Goal: Communication & Community: Answer question/provide support

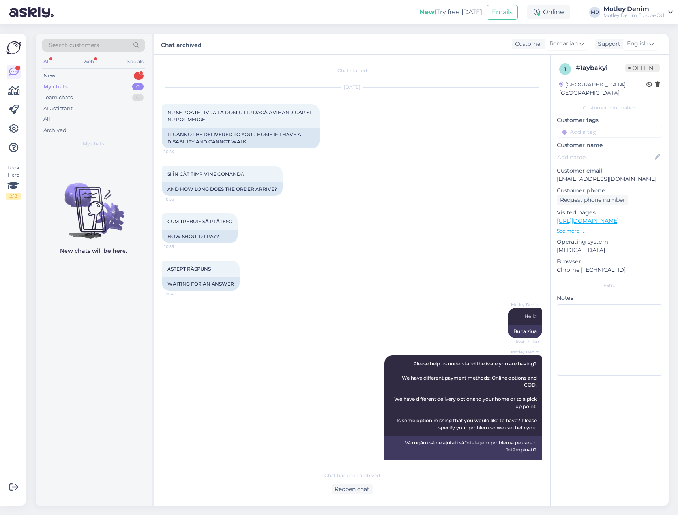
scroll to position [295, 0]
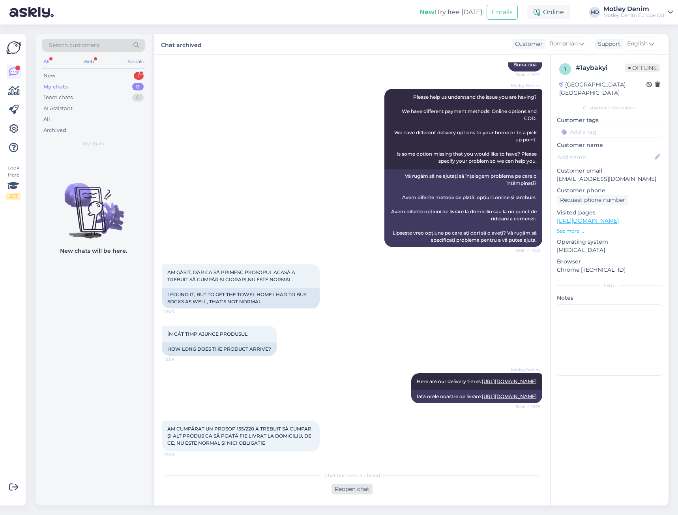
click at [345, 491] on div "Reopen chat" at bounding box center [352, 489] width 41 height 11
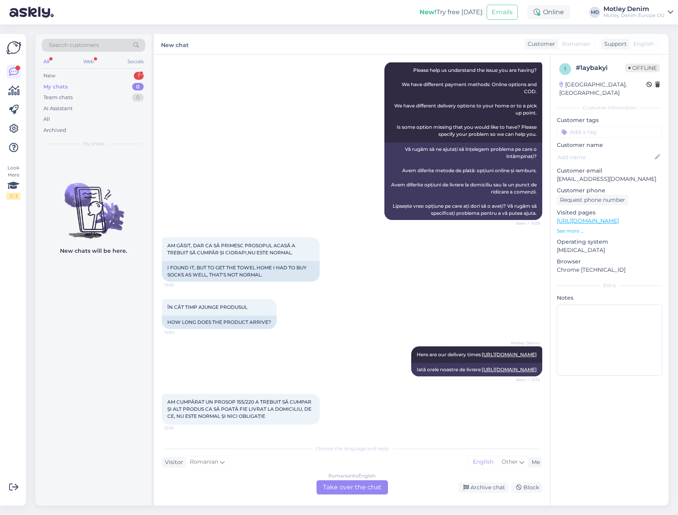
click at [332, 489] on div "Romanian to English Take over the chat" at bounding box center [352, 487] width 71 height 14
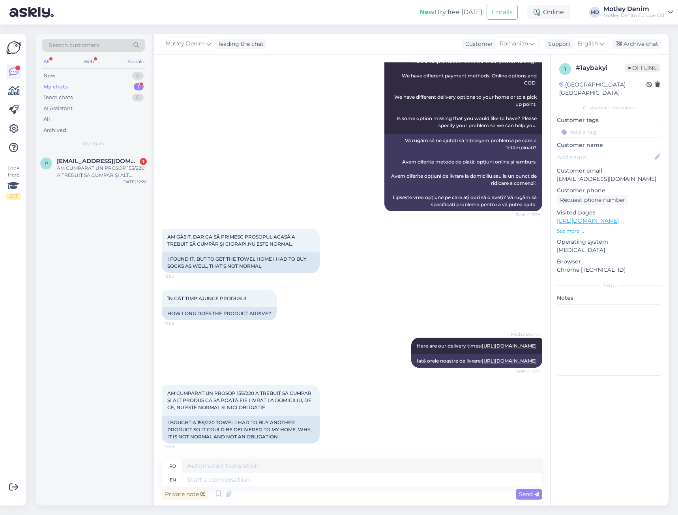
scroll to position [330, 0]
click at [170, 394] on span "AM CUMPĂRAT UN PROSOP 155/220 A TREBUIT SĂ CUMPAR ȘI ALT PRODUS CA SĂ POATĂ FIE…" at bounding box center [239, 400] width 145 height 20
drag, startPoint x: 170, startPoint y: 394, endPoint x: 255, endPoint y: 405, distance: 85.9
click at [255, 405] on span "AM CUMPĂRAT UN PROSOP 155/220 A TREBUIT SĂ CUMPAR ȘI ALT PRODUS CA SĂ POATĂ FIE…" at bounding box center [239, 400] width 145 height 20
copy span "AM CUMPĂRAT UN PROSOP 155/220 A TREBUIT SĂ CUMPAR ȘI ALT PRODUS CA SĂ POATĂ FIE…"
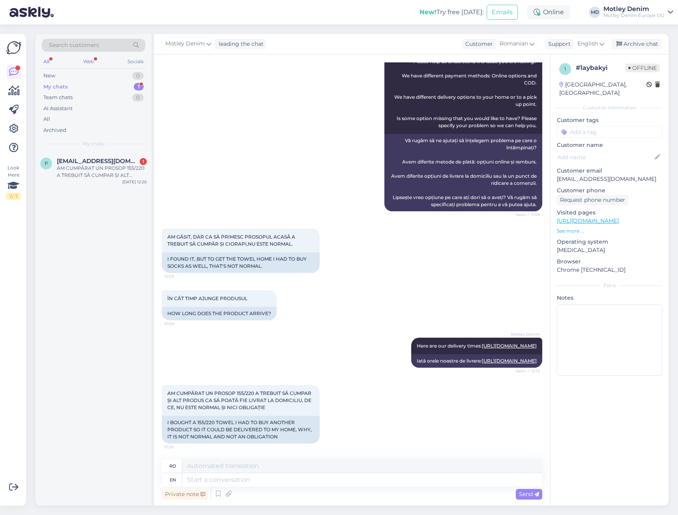
click at [563, 175] on p "[EMAIL_ADDRESS][DOMAIN_NAME]" at bounding box center [609, 179] width 105 height 8
click at [597, 175] on p "[EMAIL_ADDRESS][DOMAIN_NAME]" at bounding box center [609, 179] width 105 height 8
click at [575, 175] on p "[EMAIL_ADDRESS][DOMAIN_NAME]" at bounding box center [609, 179] width 105 height 8
drag, startPoint x: 575, startPoint y: 174, endPoint x: 612, endPoint y: 171, distance: 36.8
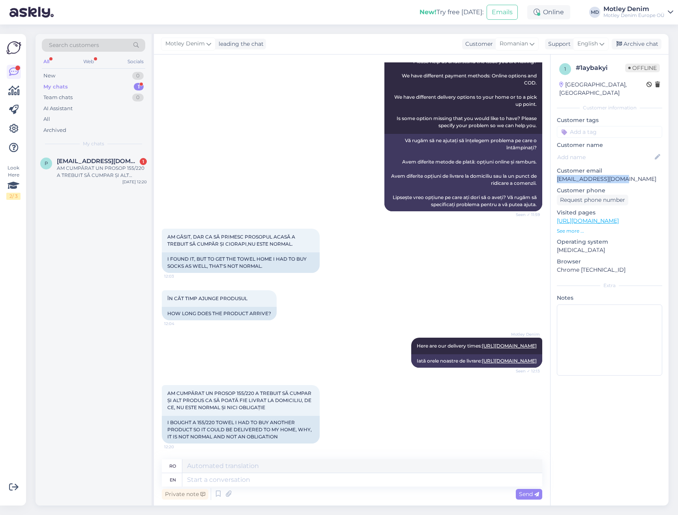
click at [612, 175] on p "[EMAIL_ADDRESS][DOMAIN_NAME]" at bounding box center [609, 179] width 105 height 8
copy p "[EMAIL_ADDRESS][DOMAIN_NAME]"
click at [574, 175] on p "[EMAIL_ADDRESS][DOMAIN_NAME]" at bounding box center [609, 179] width 105 height 8
click at [567, 175] on p "[EMAIL_ADDRESS][DOMAIN_NAME]" at bounding box center [609, 179] width 105 height 8
drag, startPoint x: 567, startPoint y: 173, endPoint x: 617, endPoint y: 171, distance: 49.4
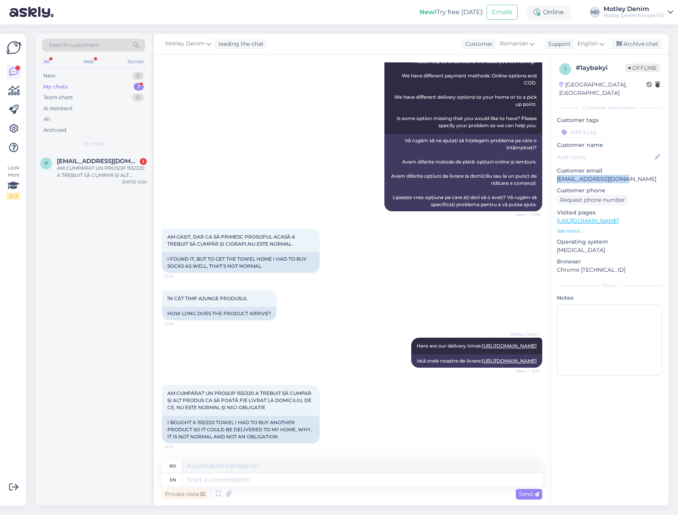
click at [617, 175] on p "[EMAIL_ADDRESS][DOMAIN_NAME]" at bounding box center [609, 179] width 105 height 8
copy p "[EMAIL_ADDRESS][DOMAIN_NAME]"
click at [289, 481] on textarea at bounding box center [362, 479] width 360 height 13
click at [376, 482] on textarea at bounding box center [362, 479] width 360 height 13
type textarea "We c"
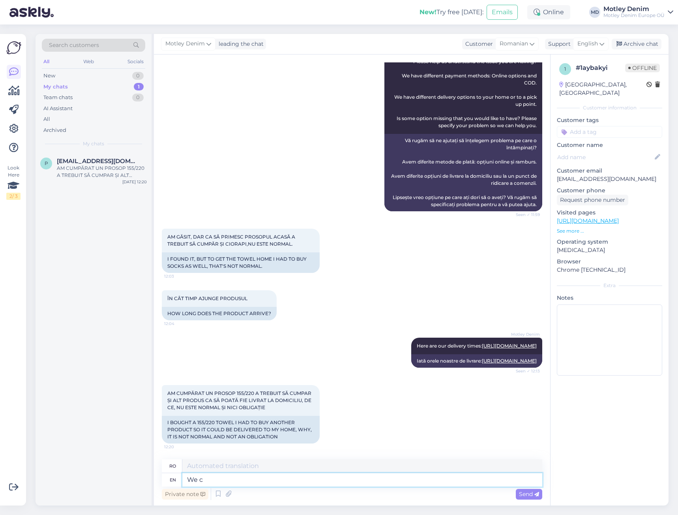
type textarea "Noi"
type textarea "We ca"
type textarea "Putem"
type textarea "We can't"
type textarea "Nu putem"
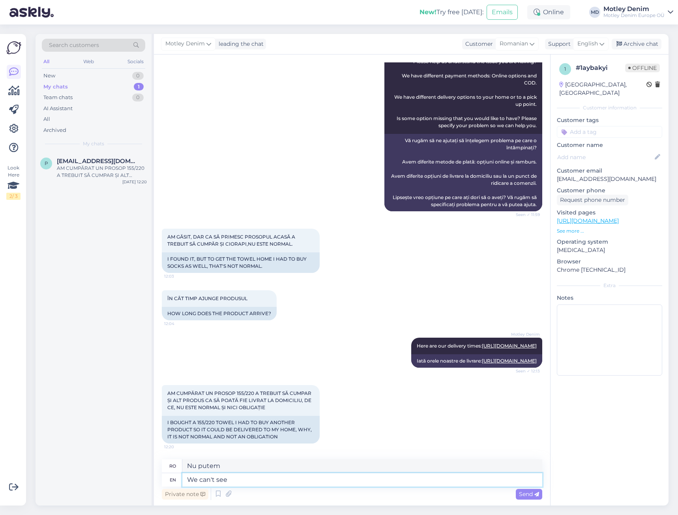
type textarea "We can't see"
type textarea "Nu putem vedea"
type textarea "We can't see any"
type textarea "Nu putem vedea niciunul"
type textarea "We can't see any other"
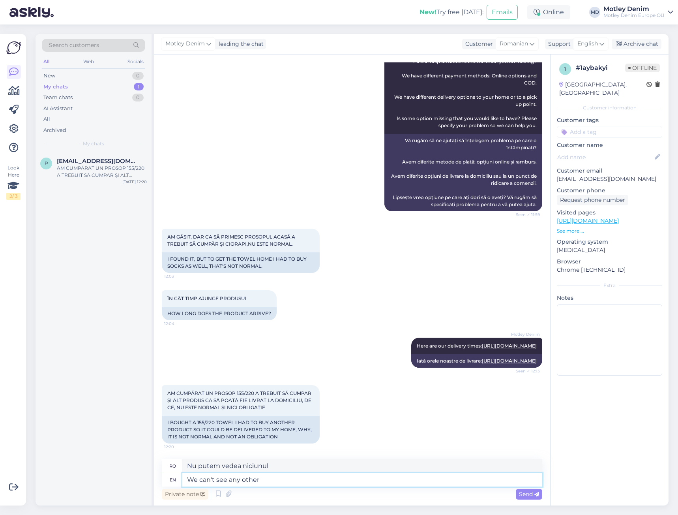
type textarea "Nu putem vedea niciun alt"
type textarea "We can't see any other product"
type textarea "Nu putem vedea niciun alt produs"
type textarea "We can't see any other product in"
type textarea "Nu putem vedea niciun alt produs în"
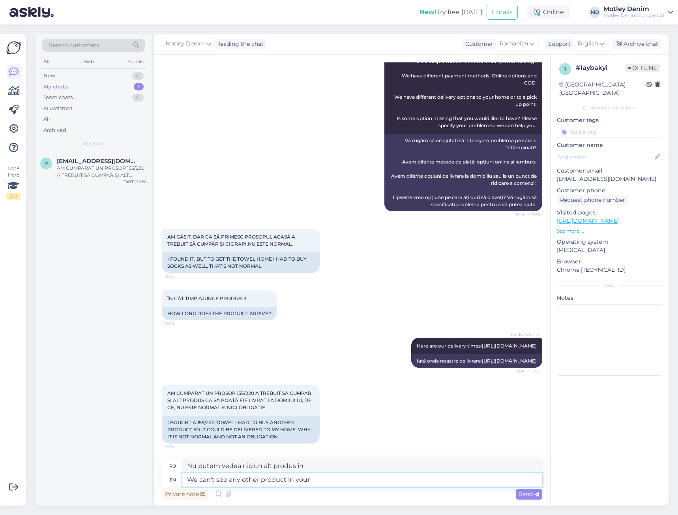
type textarea "We can't see any other product in your o"
type textarea "Nu vedem niciun alt produs în lista dvs."
type textarea "We can't see any other product in your order."
type textarea "Nu vedem niciun alt produs în comanda dvs."
type textarea "We can't see any other product in your order."
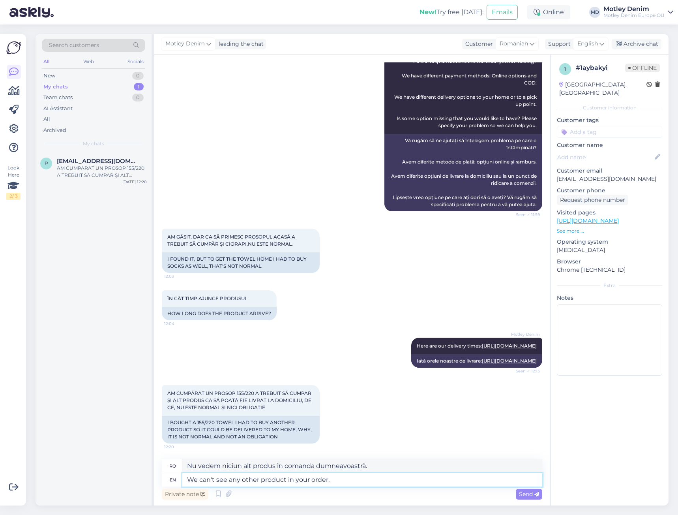
type textarea "Nu vedem niciun alt produs în comanda dvs."
type textarea "We can't see any other product in your order."
click at [227, 495] on icon at bounding box center [228, 494] width 11 height 12
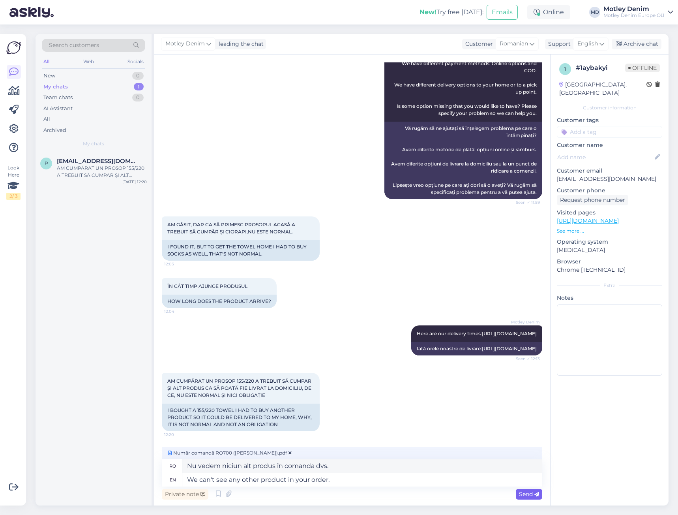
click at [527, 494] on span "Send" at bounding box center [529, 493] width 20 height 7
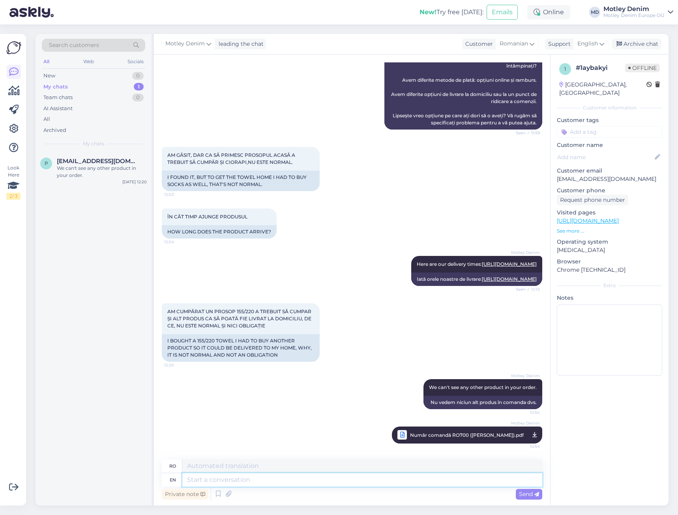
click at [414, 479] on textarea at bounding box center [362, 479] width 360 height 13
click at [259, 482] on textarea at bounding box center [362, 479] width 360 height 13
type textarea "System offers"
type textarea "Oferte de sistem"
type textarea "System offers socks f"
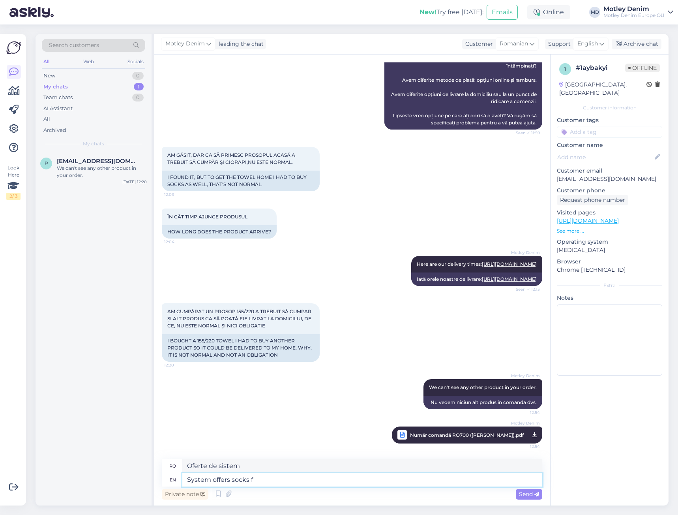
type textarea "Sistemul oferă șosete"
type textarea "System offers socks for f"
type textarea "Sistemul oferă șosete pentru"
type textarea "System offers socks for free s"
type textarea "Sistemul oferă șosete gratuit"
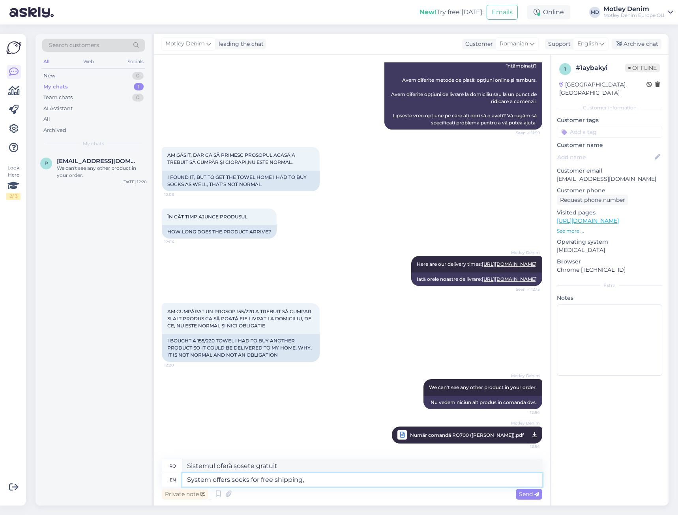
type textarea "System offers socks for free shipping,"
type textarea "Sistemul oferă șosete cu livrare gratuită,"
type textarea "System offers socks for free shipping, but th"
type textarea "Sistemul oferă șosete cu livrare gratuită, dar"
type textarea "System offers socks for free shipping, but thi"
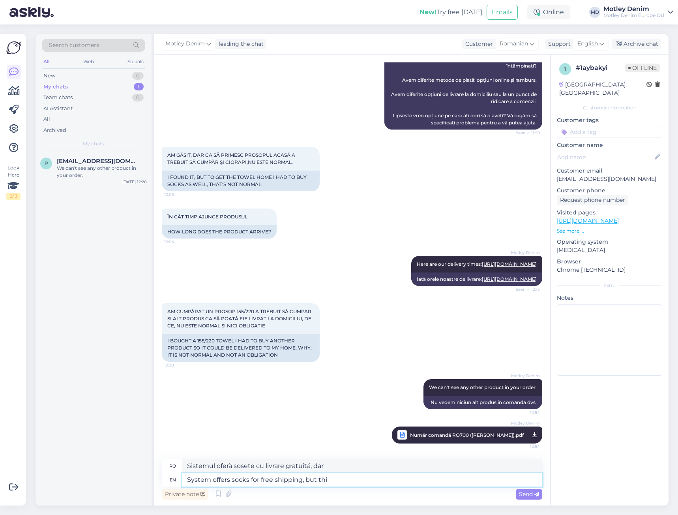
type textarea "Sistemul oferă șosete cu livrare gratuită, dar acestea"
type textarea "System offers socks for free shipping, but this i"
type textarea "Sistemul oferă șosete cu livrare gratuită, dar asta"
type textarea "System offers socks for free shipping, but this is a"
type textarea "Sistemul oferă șosete cu livrare gratuită, dar acesta este"
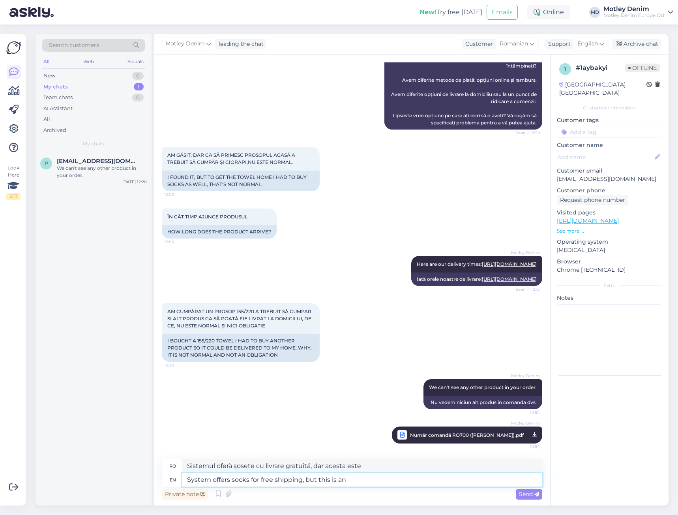
type textarea "System offers socks for free shipping, but this is an o"
type textarea "Sistemul oferă șosete cu livrare gratuită, dar acesta este un"
type textarea "System offers socks for free shipping, but this is an option a"
type textarea "Sistemul oferă șosete cu livrare gratuită, dar aceasta este o opțiune"
type textarea "System offers socks for free shipping, but this is an option and n"
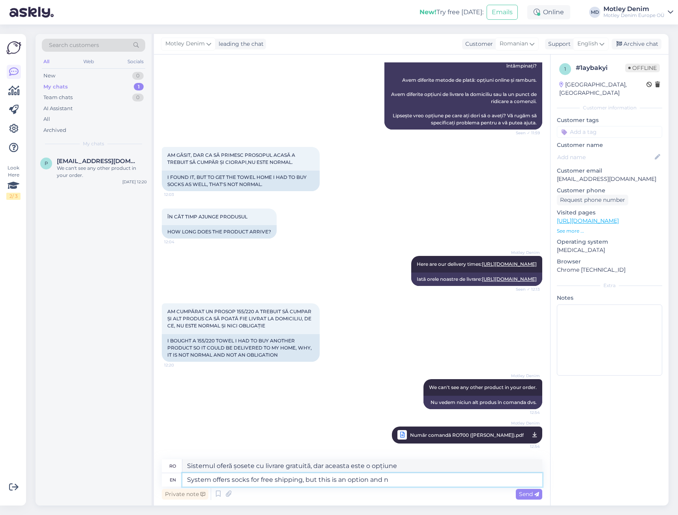
type textarea "Sistemul oferă șosete cu livrare gratuită, dar aceasta este o opțiune și"
type textarea "System offers socks for free shipping, but this is an option and not"
type textarea "Sistemul oferă șosete cu livrare gratuită, dar aceasta este o opțiune și nu"
type textarea "System offers socks for free shipping, but this is an option and not mandatory."
type textarea "Sistemul oferă șosete cu livrare gratuită, dar aceasta este o opțiune și nu est…"
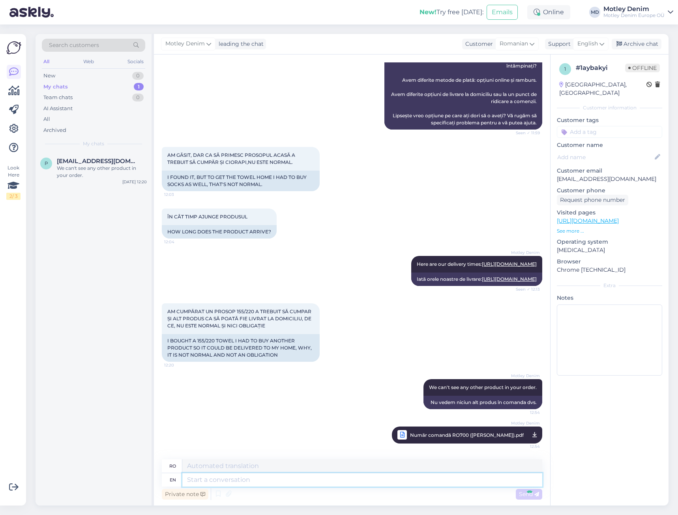
scroll to position [474, 0]
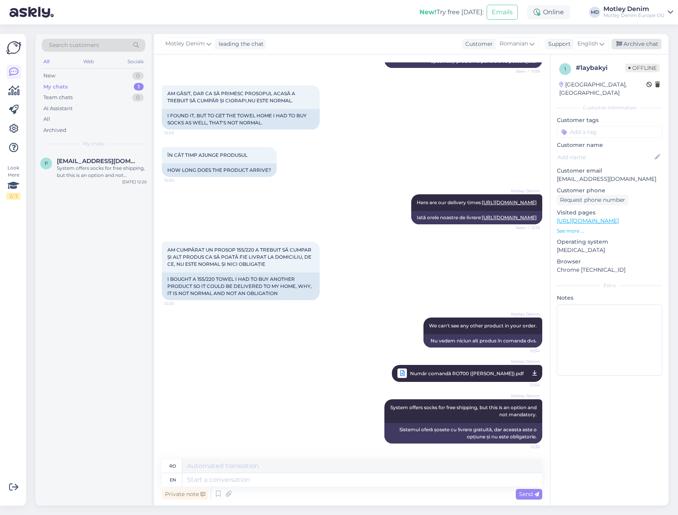
click at [646, 43] on div "Archive chat" at bounding box center [637, 44] width 50 height 11
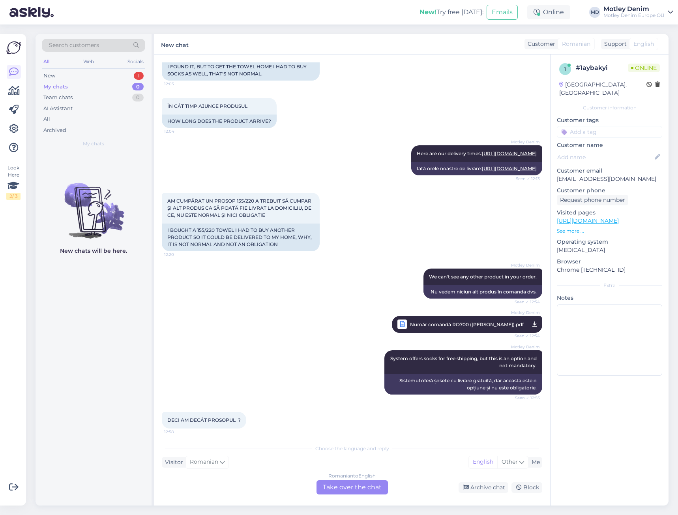
scroll to position [527, 0]
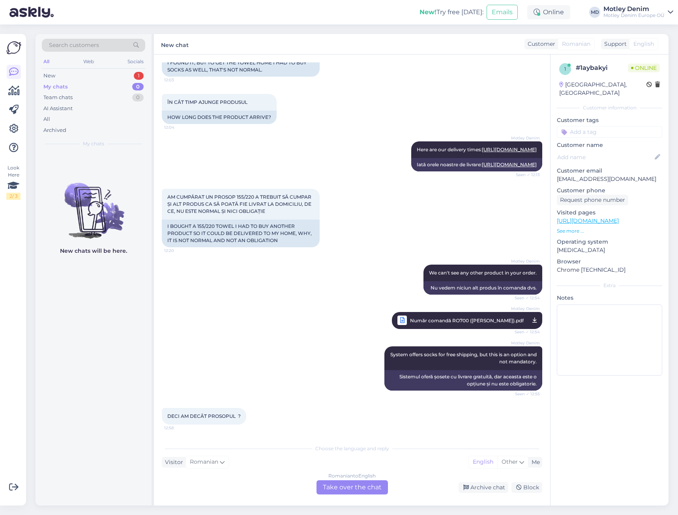
click at [350, 497] on div "Chat started [DATE] NU SE POATE LIVRA LA DOMICILIU DACĂ AM HANDICAP ȘI NU POT M…" at bounding box center [352, 279] width 396 height 451
click at [354, 491] on div "Romanian to English Take over the chat" at bounding box center [352, 487] width 71 height 14
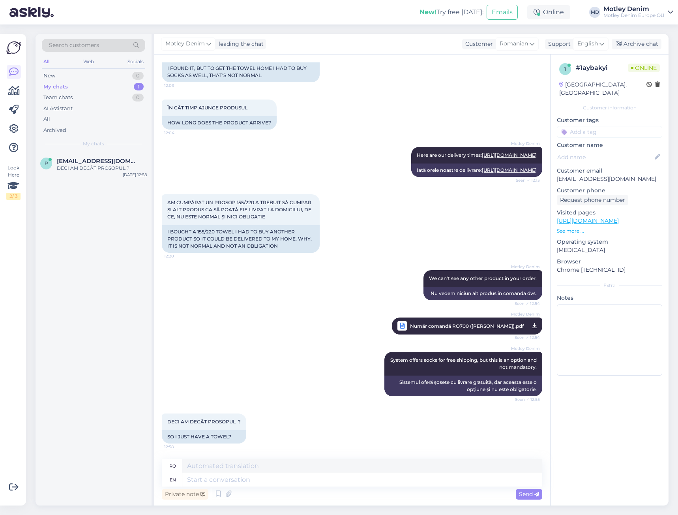
scroll to position [521, 0]
click at [319, 476] on textarea at bounding box center [362, 479] width 360 height 13
type textarea "Yes"
type textarea "Da"
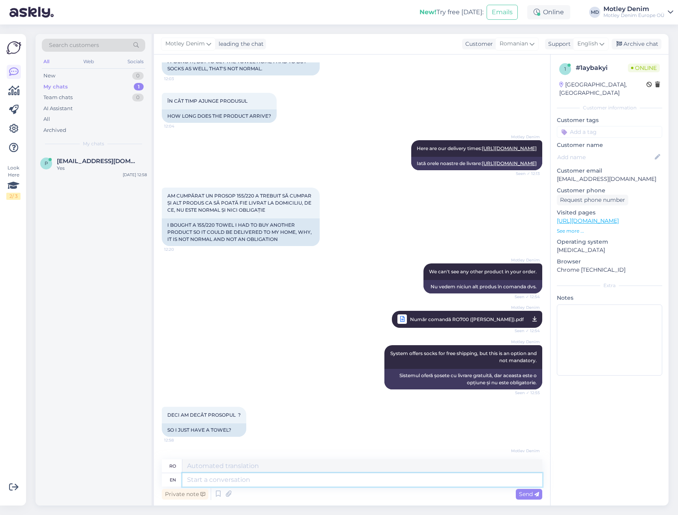
scroll to position [568, 0]
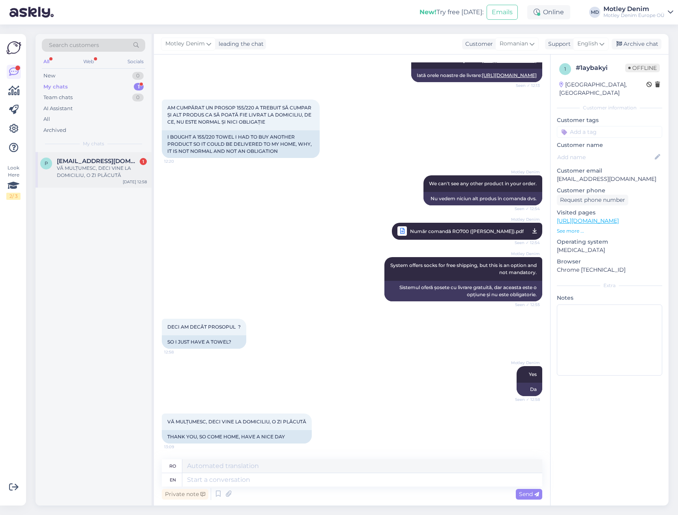
click at [112, 169] on div "VĂ MULȚUMESC, DECI VINE LA DOMICILIU, O ZI PLĂCUTĂ" at bounding box center [102, 172] width 90 height 14
click at [313, 480] on textarea at bounding box center [362, 479] width 360 height 13
type textarea "You're w"
type textarea "Ești"
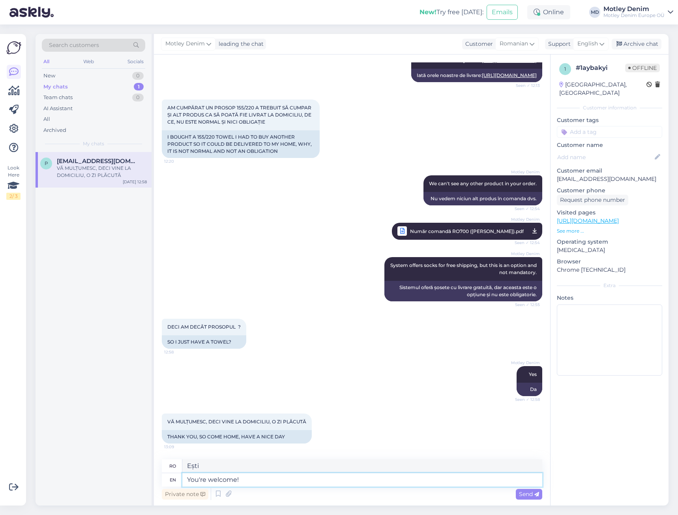
type textarea "You're welcome!"
type textarea "Cu plăcere!"
type textarea "You're welcome! Have a"
type textarea "Cu plăcere! Ai"
type textarea "You're welcome! Have a"
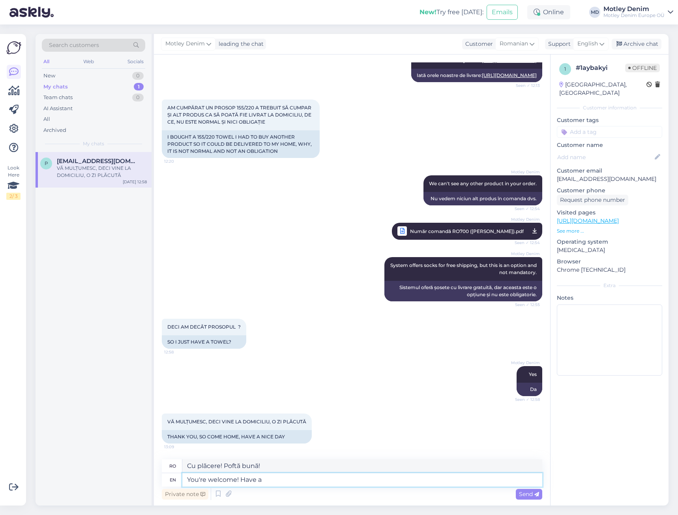
type textarea "Cu plăcere! Ia o"
type textarea "You're welcome! Have a nice d"
type textarea "Cu plăcere! Să ai o zi plăcută!"
type textarea "You're welcome! Have a nice day :"
type textarea "Cu plăcere! O zi bună!"
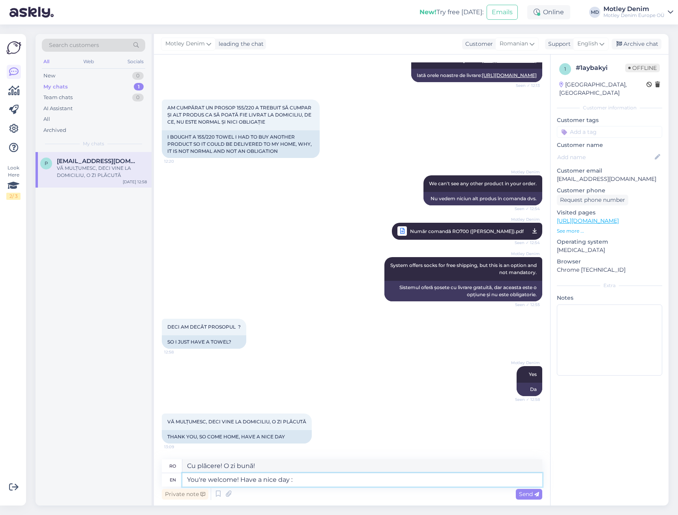
type textarea "You're welcome! Have a nice day :)"
type textarea "Cu plăcere! O zi bună :)"
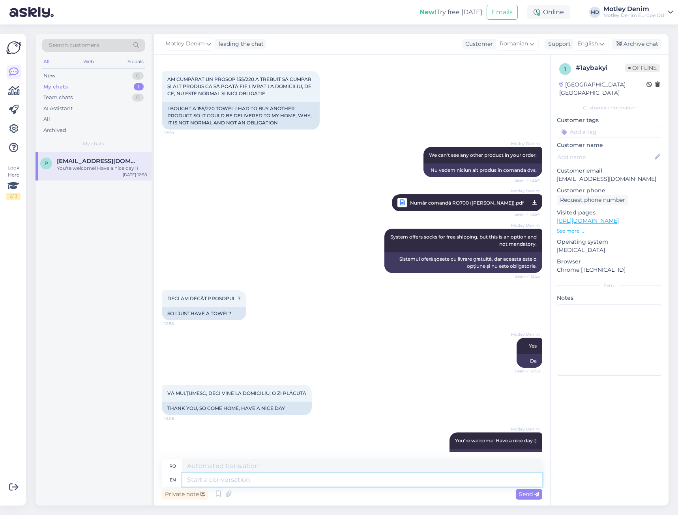
scroll to position [663, 0]
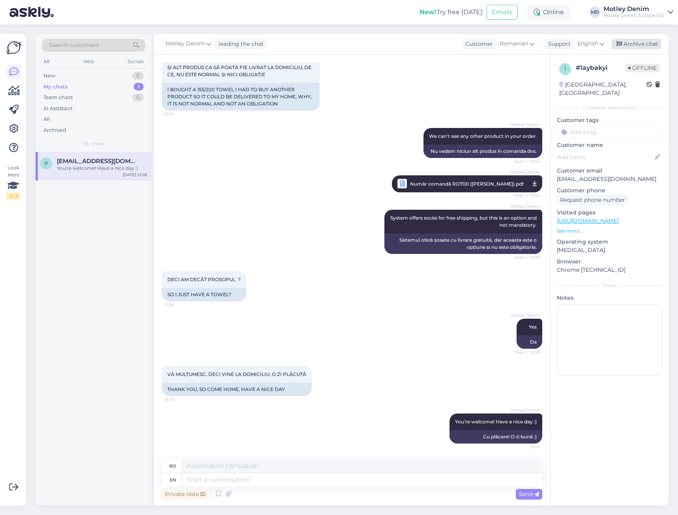
click at [630, 43] on div "Archive chat" at bounding box center [637, 44] width 50 height 11
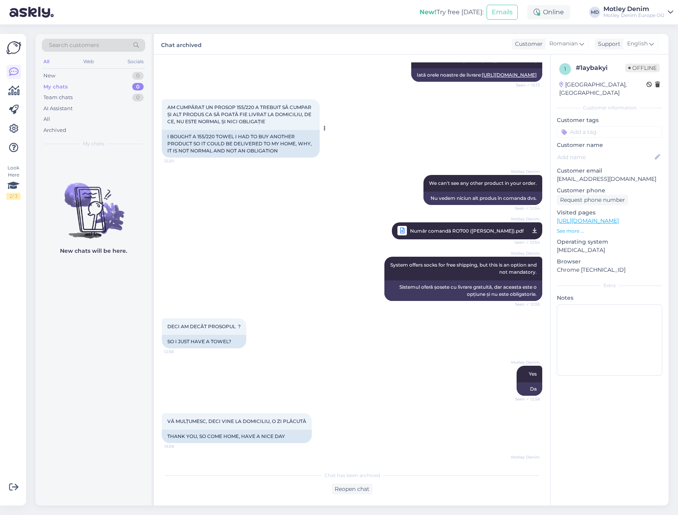
scroll to position [655, 0]
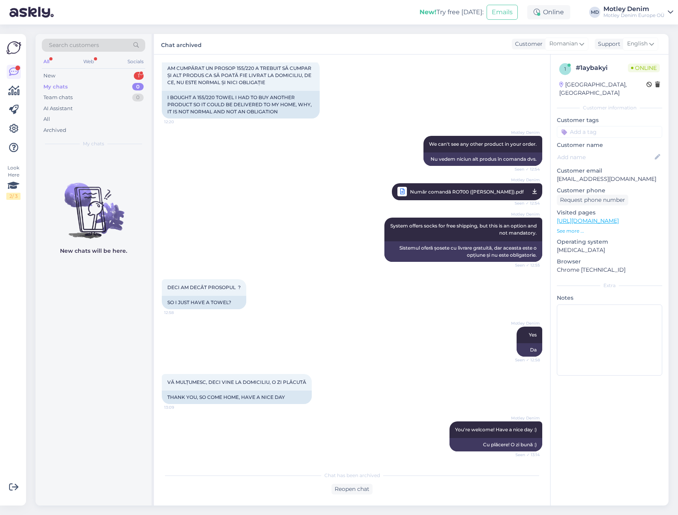
click at [119, 81] on div "My chats 0" at bounding box center [93, 86] width 103 height 11
click at [119, 73] on div "New 1" at bounding box center [93, 75] width 103 height 11
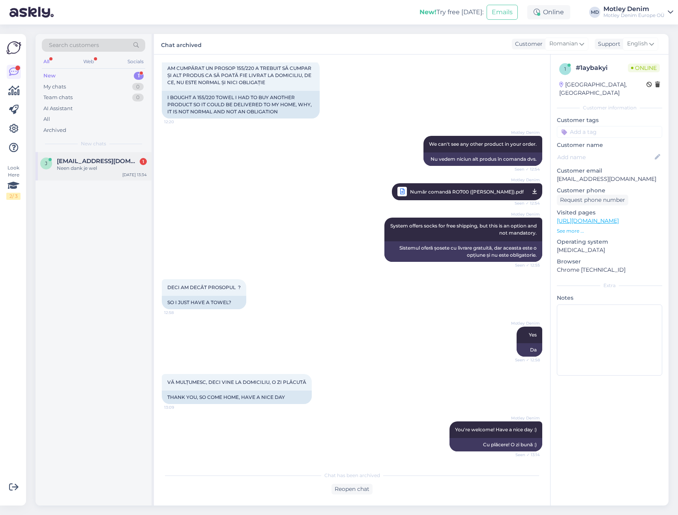
click at [111, 173] on div "j [EMAIL_ADDRESS][DOMAIN_NAME] 1 Neen dank je wel [DATE] 13:34" at bounding box center [94, 166] width 116 height 28
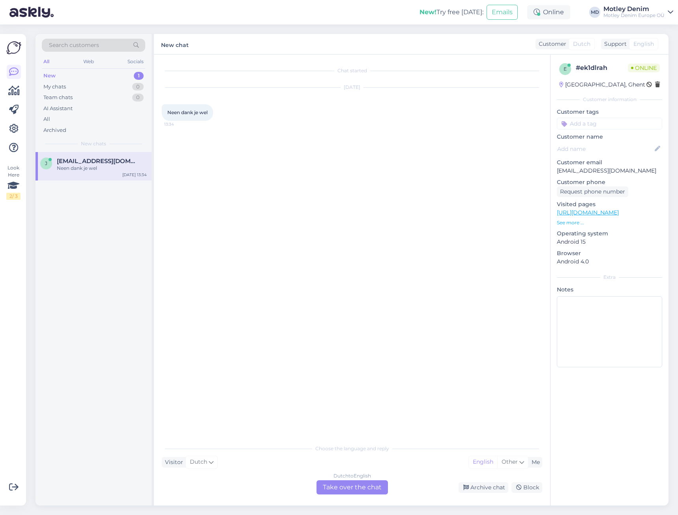
click at [369, 486] on div "Dutch to English Take over the chat" at bounding box center [352, 487] width 71 height 14
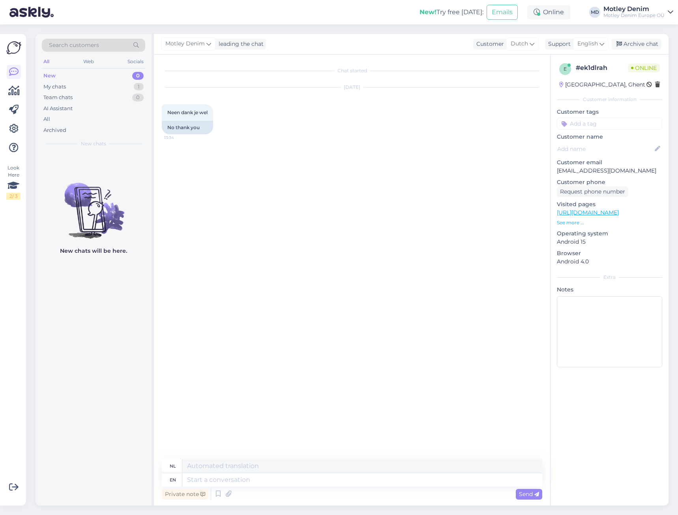
click at [576, 174] on p "[EMAIL_ADDRESS][DOMAIN_NAME]" at bounding box center [609, 171] width 105 height 8
click at [585, 171] on p "[EMAIL_ADDRESS][DOMAIN_NAME]" at bounding box center [609, 171] width 105 height 8
click at [570, 173] on p "[EMAIL_ADDRESS][DOMAIN_NAME]" at bounding box center [609, 171] width 105 height 8
drag, startPoint x: 570, startPoint y: 173, endPoint x: 641, endPoint y: 171, distance: 71.5
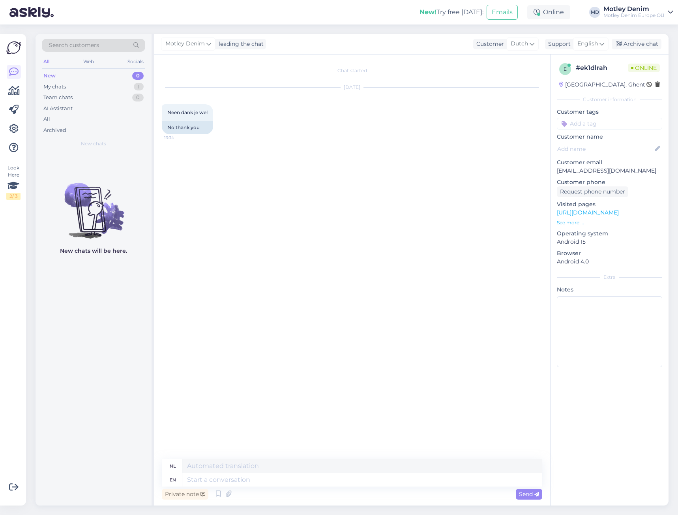
click at [641, 171] on p "[EMAIL_ADDRESS][DOMAIN_NAME]" at bounding box center [609, 171] width 105 height 8
copy p "[EMAIL_ADDRESS][DOMAIN_NAME]"
click at [98, 45] on span "Search customers" at bounding box center [74, 45] width 50 height 8
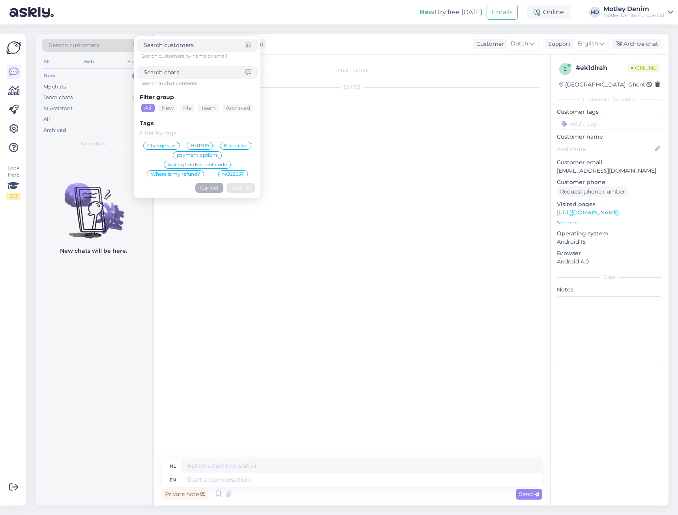
type input "[EMAIL_ADDRESS][DOMAIN_NAME]"
click button "Search" at bounding box center [241, 188] width 28 height 10
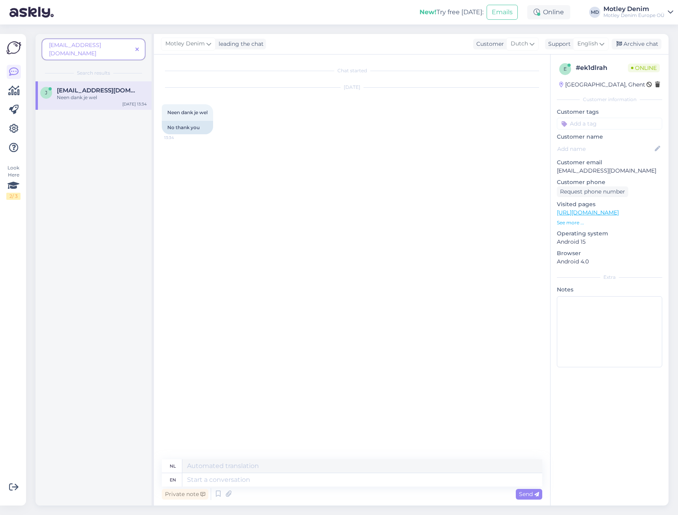
click at [137, 47] on icon at bounding box center [137, 50] width 4 height 6
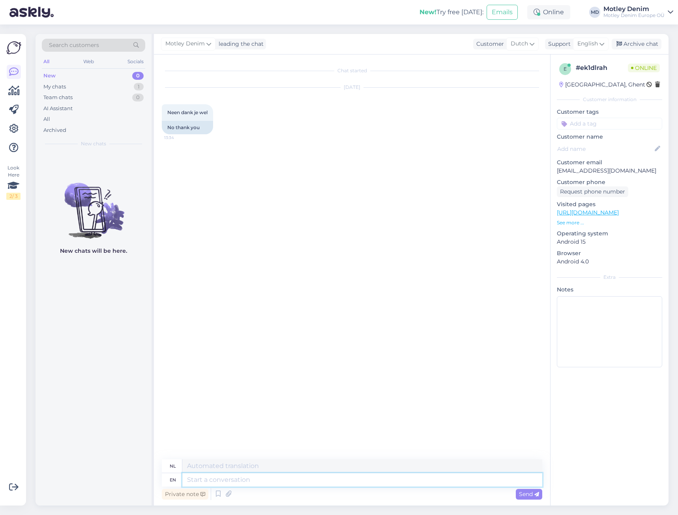
click at [283, 480] on textarea at bounding box center [362, 479] width 360 height 13
type textarea "Hello!"
type textarea "Hallo"
type textarea "Hello!"
type textarea "Hallo!"
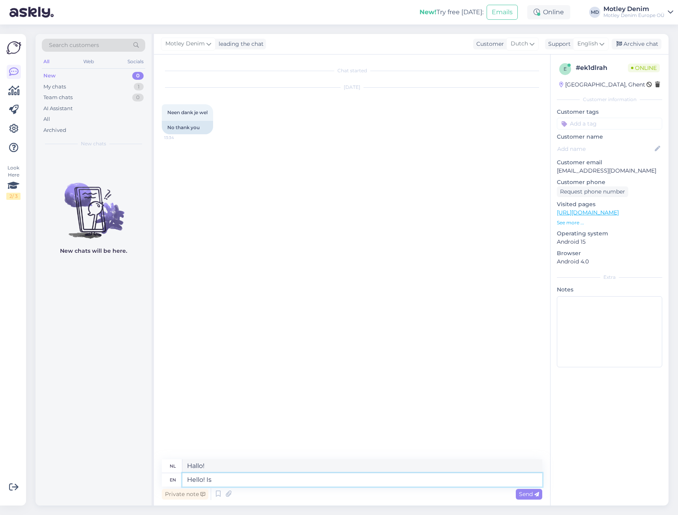
type textarea "Hello! Is"
type textarea "Hallo! Is"
type textarea "Hello! Is everything"
type textarea "Hallo! Is alles"
type textarea "Hello! Is everything okay?"
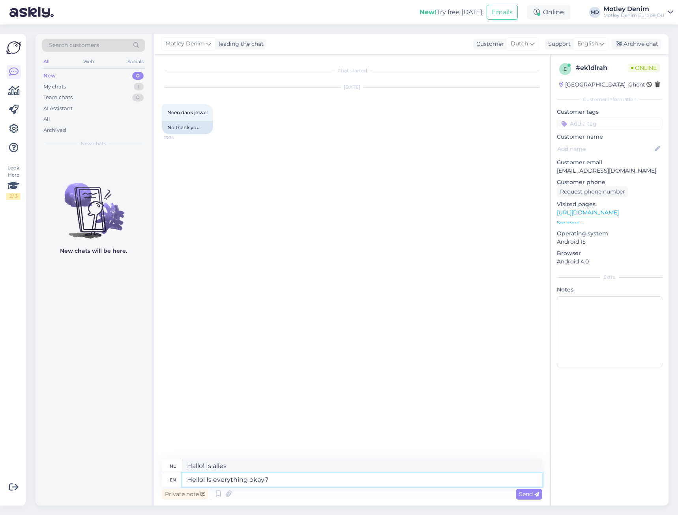
type textarea "Hallo! Is alles oké?"
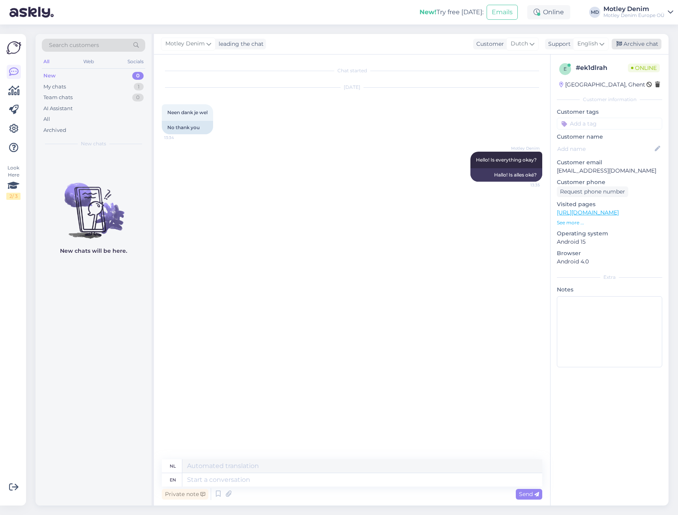
click at [640, 39] on div "Archive chat" at bounding box center [637, 44] width 50 height 11
